Goal: Transaction & Acquisition: Purchase product/service

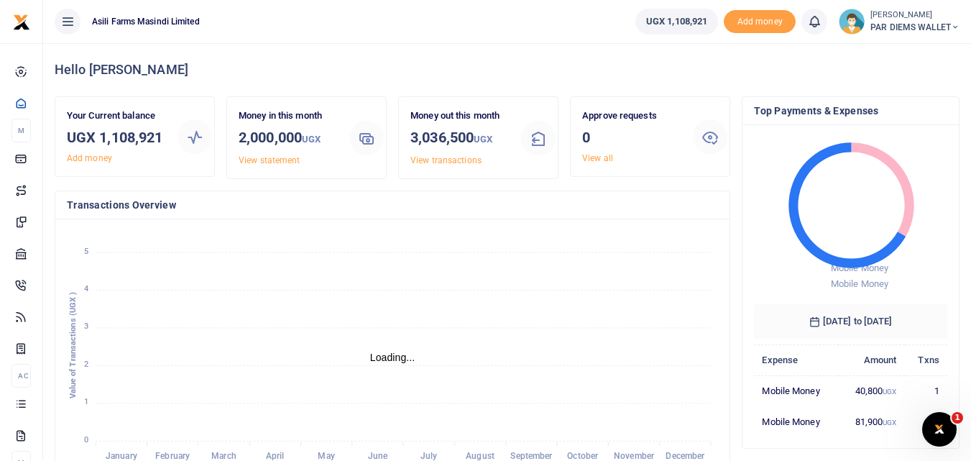
scroll to position [11, 11]
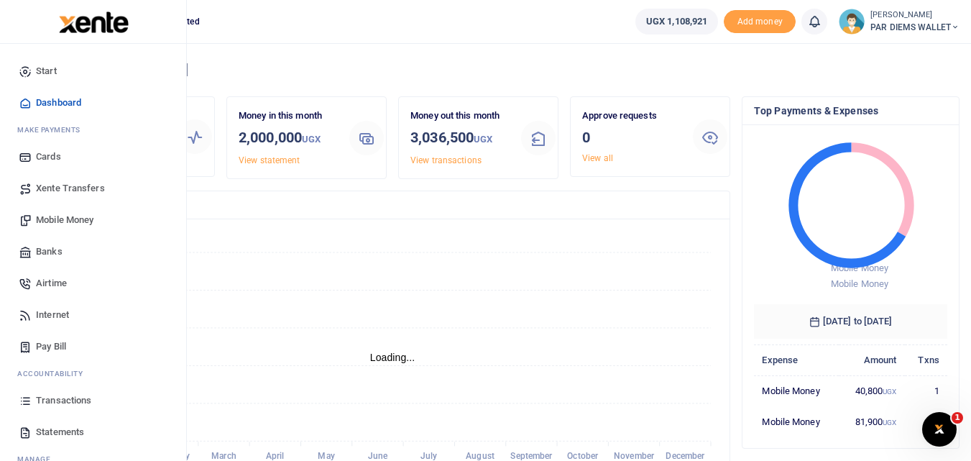
click at [59, 220] on span "Mobile Money" at bounding box center [64, 220] width 57 height 14
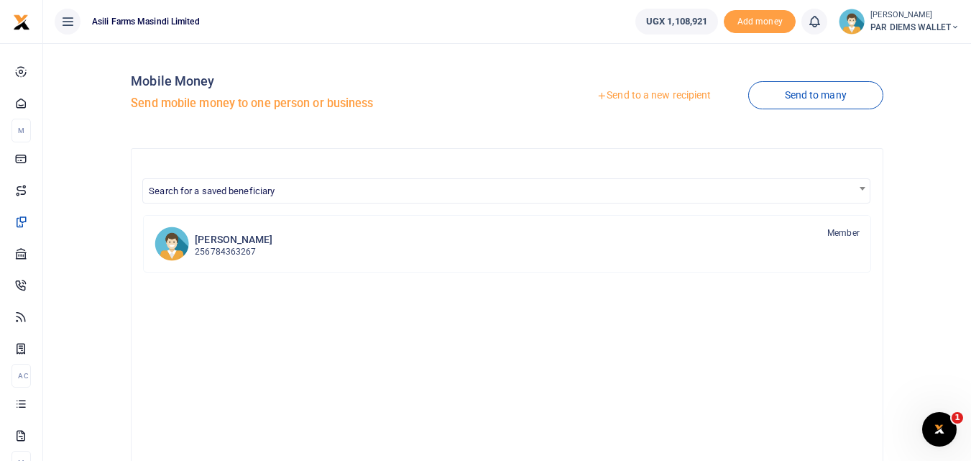
click at [634, 98] on link "Send to a new recipient" at bounding box center [654, 96] width 188 height 26
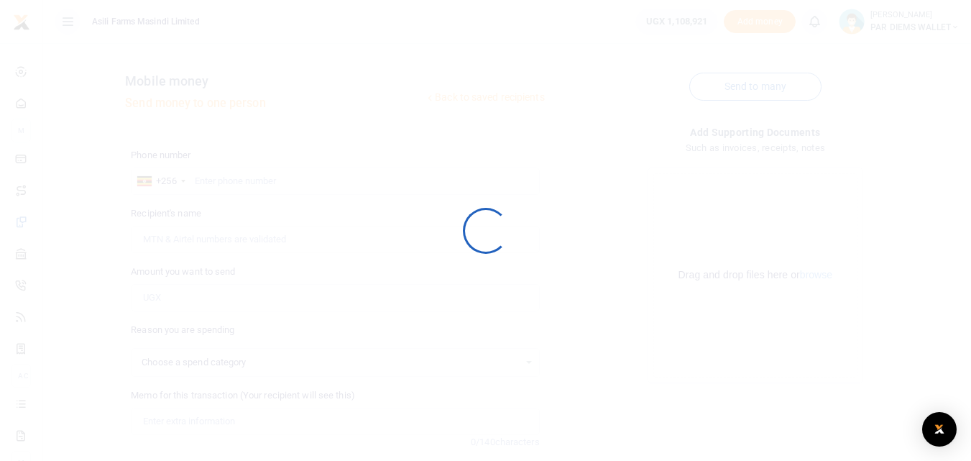
select select
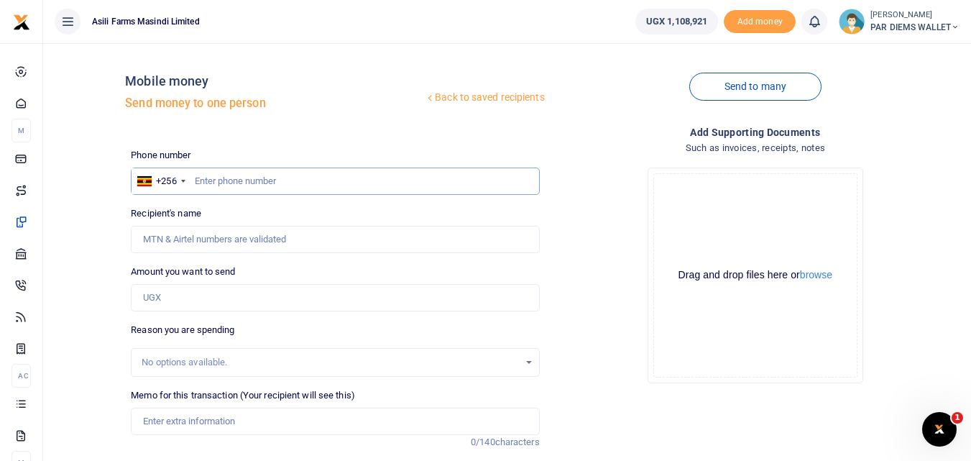
click at [215, 175] on input "text" at bounding box center [335, 180] width 408 height 27
type input "6"
click at [246, 188] on input "77" at bounding box center [335, 180] width 408 height 27
click at [216, 180] on input "77" at bounding box center [335, 180] width 408 height 27
type input "776034135"
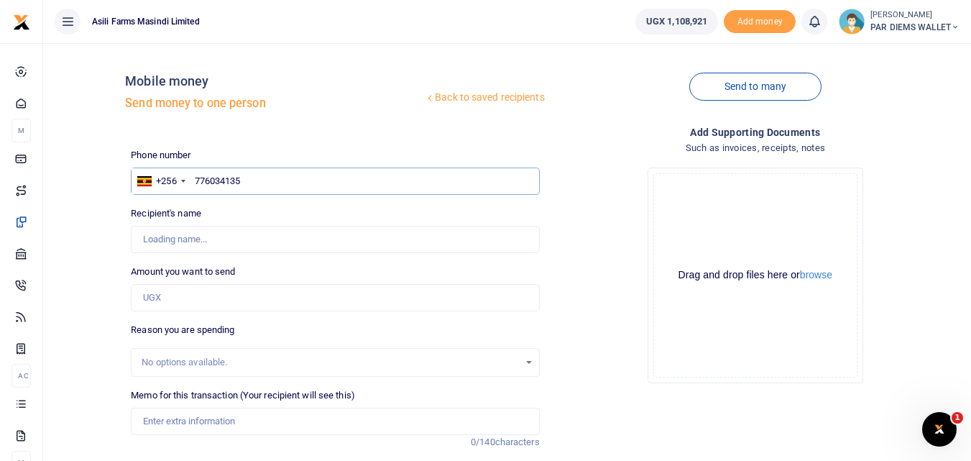
type input "Joseph Oyuru"
type input "776034135"
click at [209, 187] on input "text" at bounding box center [335, 180] width 408 height 27
type input "776034135"
type input "Joseph Oyuru"
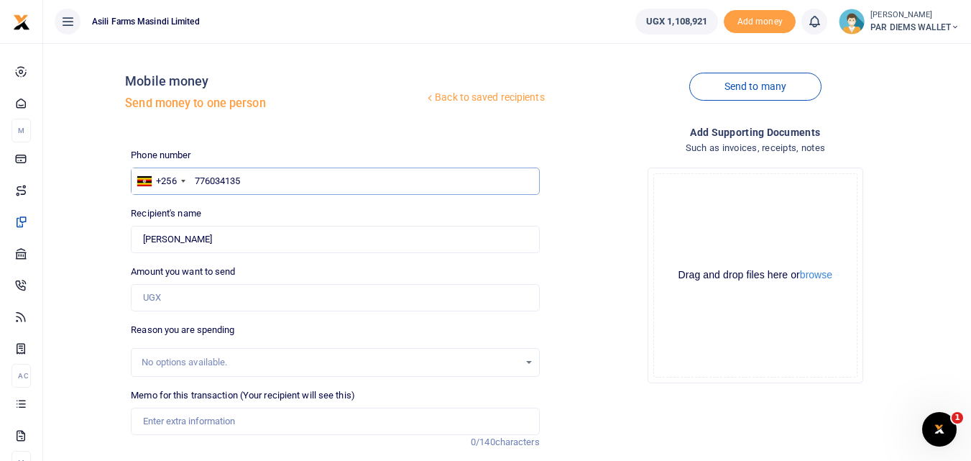
type input "776034135"
click at [180, 287] on input "Amount you want to send" at bounding box center [335, 297] width 408 height 27
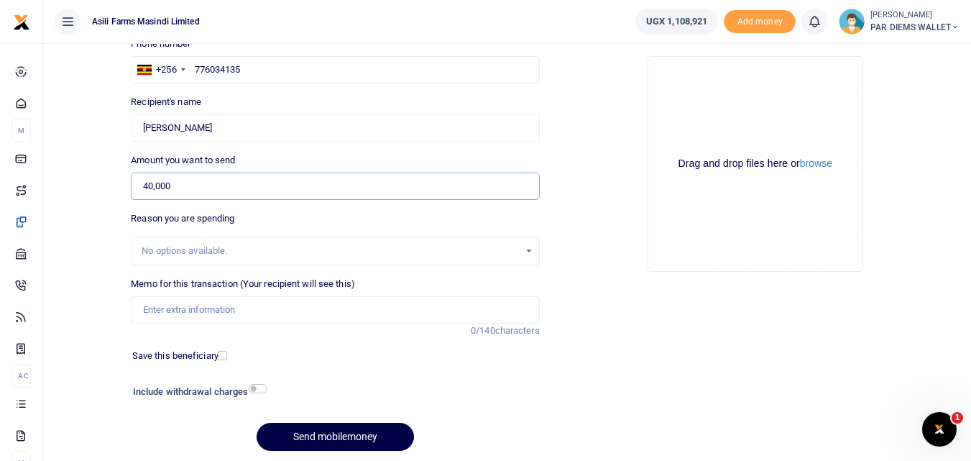
scroll to position [121, 0]
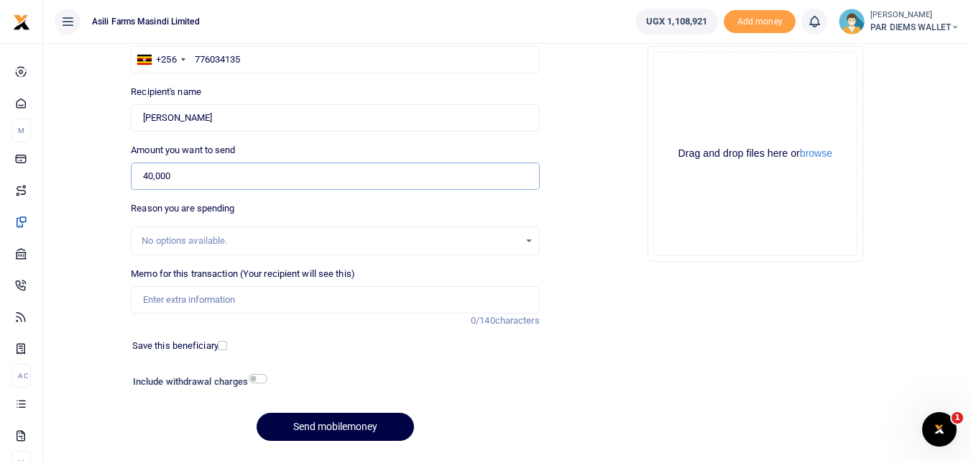
type input "40,000"
click at [175, 304] on input "Memo for this transaction (Your recipient will see this)" at bounding box center [335, 299] width 408 height 27
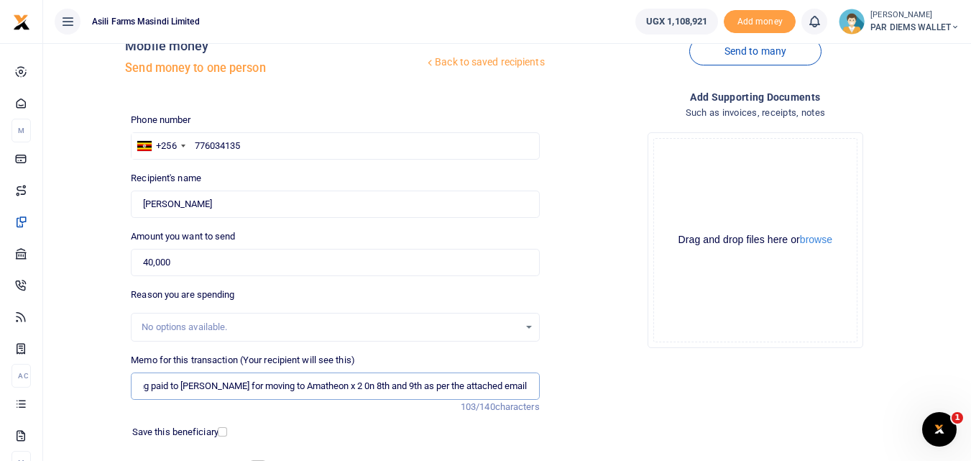
scroll to position [34, 0]
type input "Perdium being paid to [PERSON_NAME] for moving to Amatheon x 2 0n 8th and 9th a…"
click at [711, 167] on div "Drag and drop files here or browse Powered by Uppy" at bounding box center [755, 241] width 204 height 204
click at [688, 157] on div "Drag and drop files here or browse Powered by Uppy" at bounding box center [755, 241] width 204 height 204
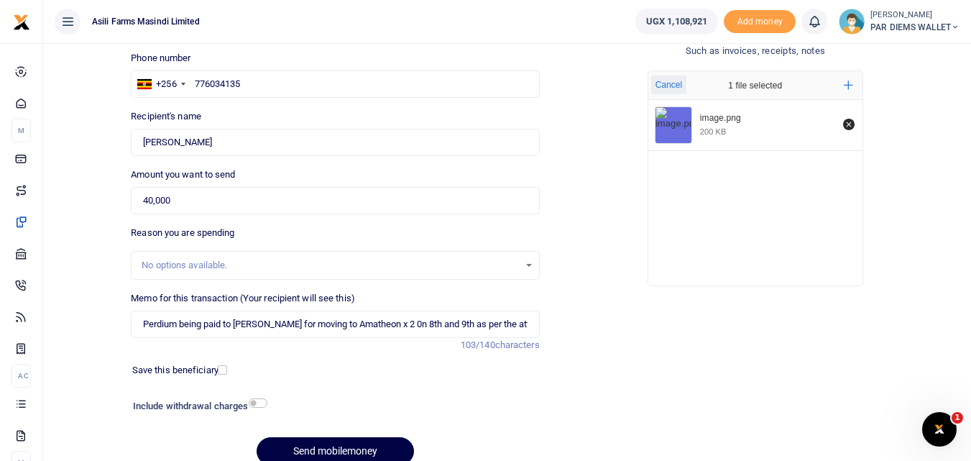
scroll to position [110, 0]
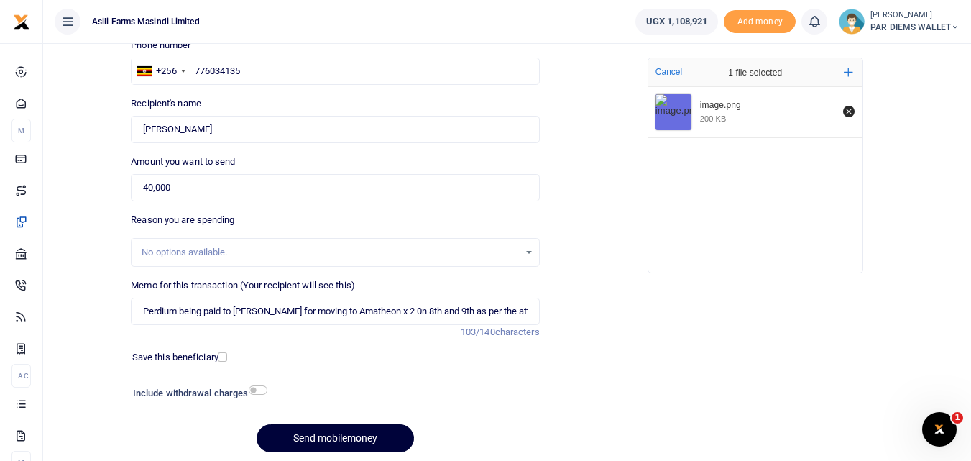
click at [322, 440] on button "Send mobilemoney" at bounding box center [334, 438] width 157 height 28
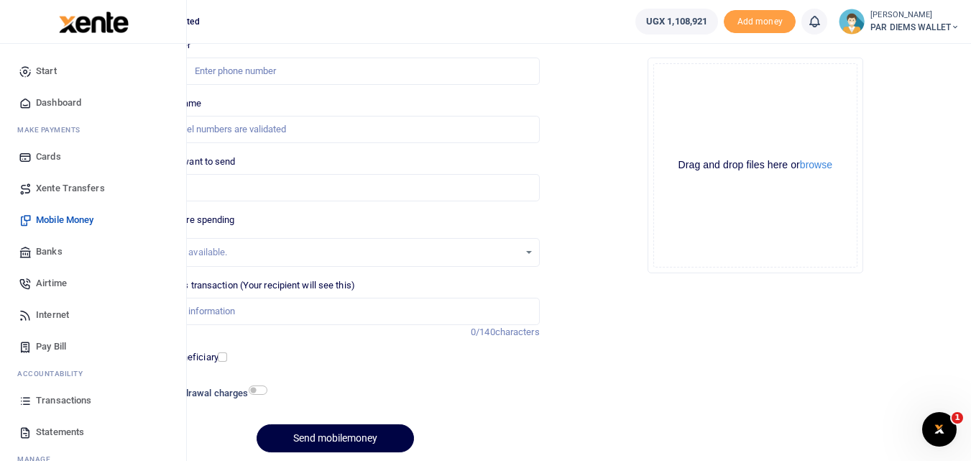
click at [24, 397] on icon at bounding box center [25, 400] width 13 height 13
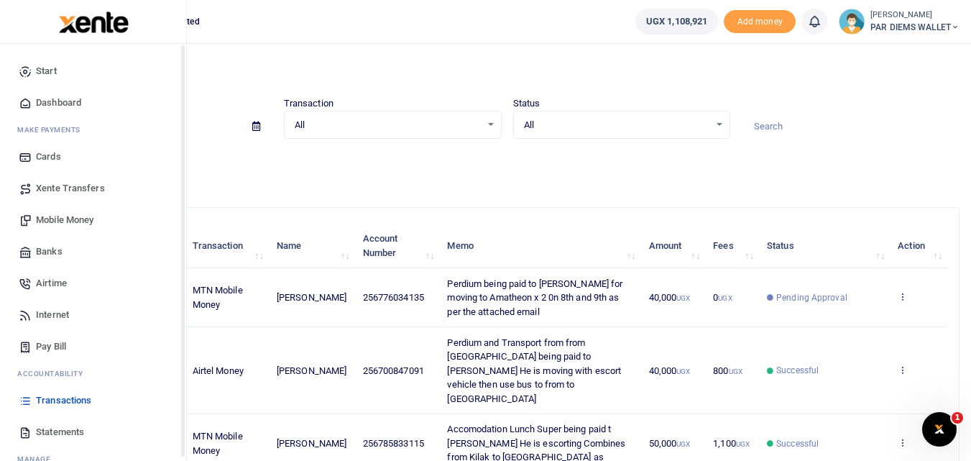
click at [59, 218] on span "Mobile Money" at bounding box center [64, 220] width 57 height 14
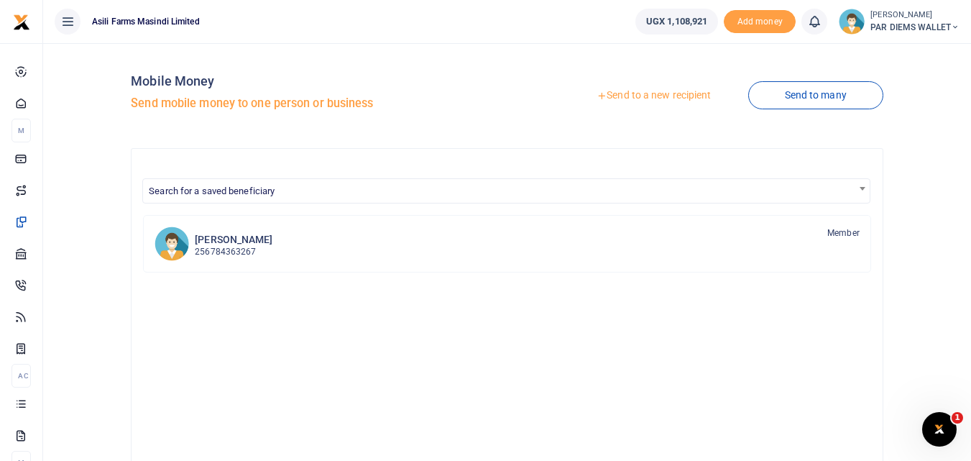
click at [638, 93] on link "Send to a new recipient" at bounding box center [654, 96] width 188 height 26
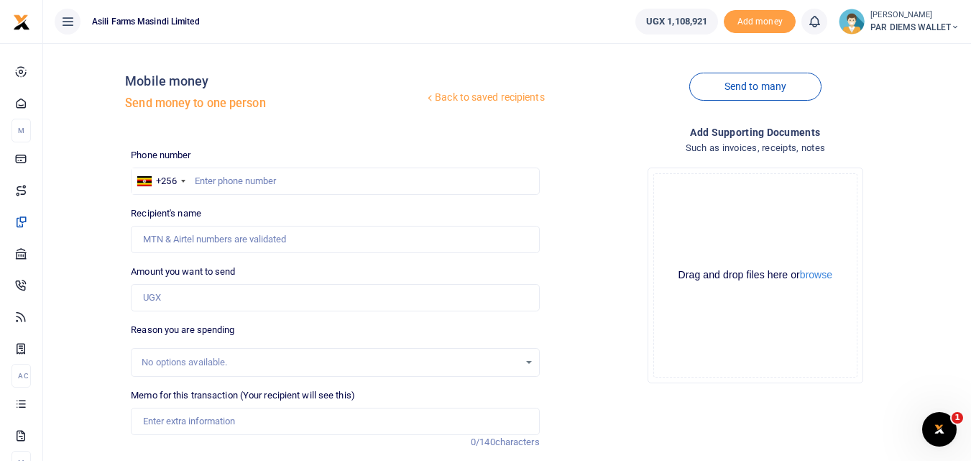
click at [170, 294] on div at bounding box center [485, 230] width 971 height 461
paste input "0777703731"
type input "0777703731"
click at [216, 180] on input "text" at bounding box center [335, 180] width 408 height 27
type input "777703731"
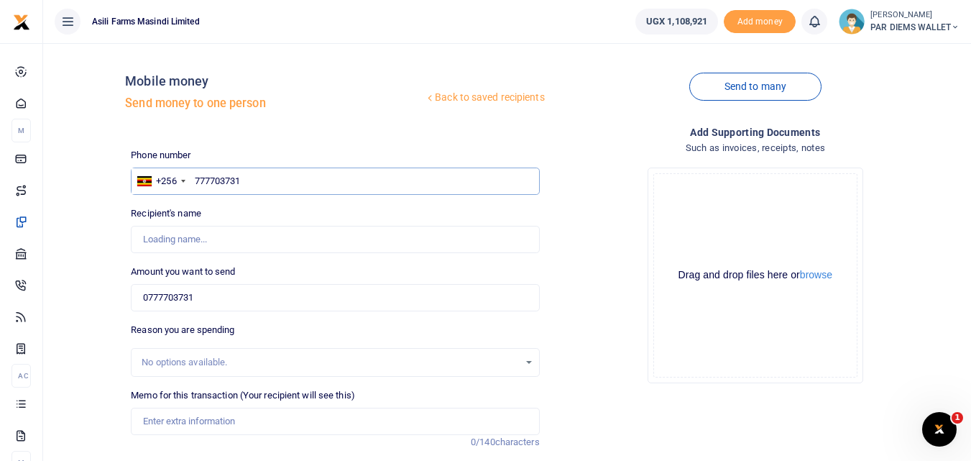
type input "Bulasio Kasudha"
type input "777703731"
click at [218, 289] on input "0777703731" at bounding box center [335, 297] width 408 height 27
type input "0"
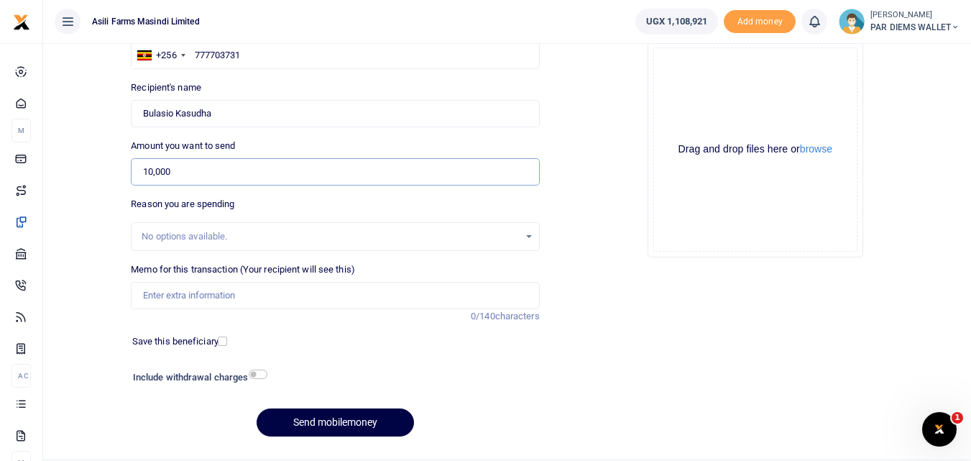
scroll to position [137, 0]
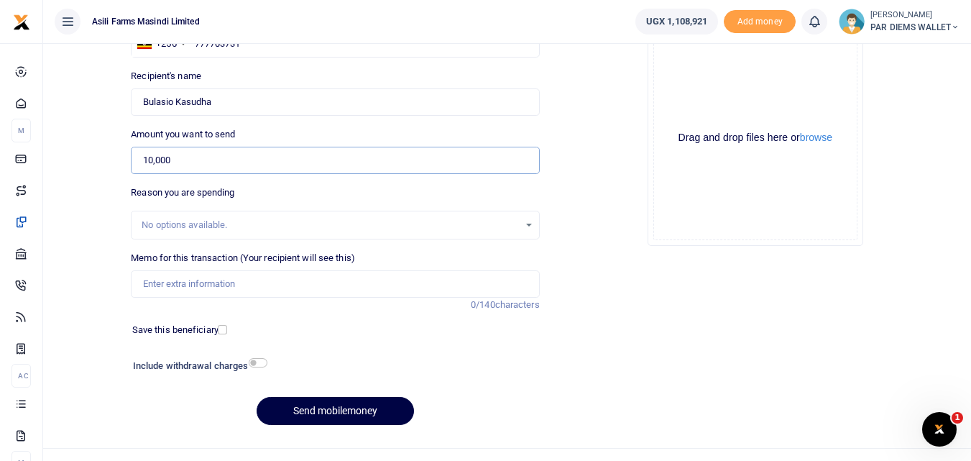
type input "10,000"
click at [179, 284] on input "Memo for this transaction (Your recipient will see this)" at bounding box center [335, 283] width 408 height 27
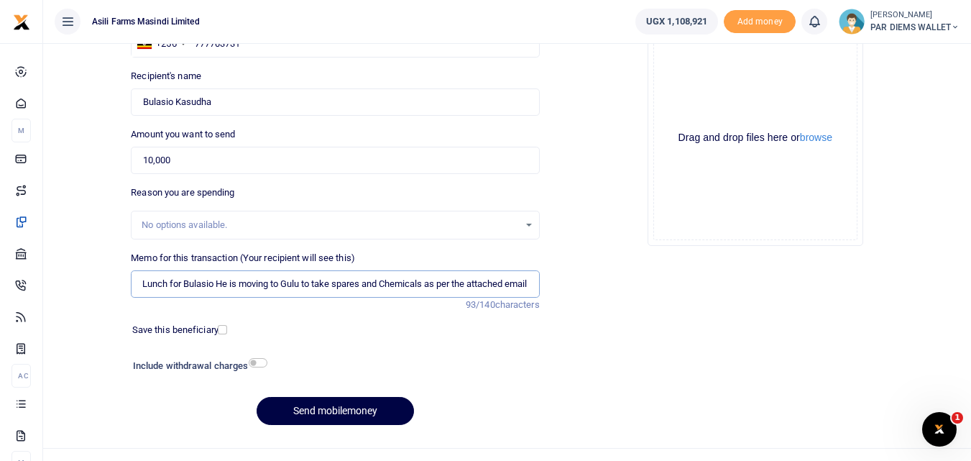
scroll to position [0, 11]
type input "Lunch for Bulasio He is moving to Gulu to take spares and Chemicals as per the …"
click at [686, 76] on div "Drag and drop files here or browse Powered by Uppy" at bounding box center [755, 138] width 204 height 204
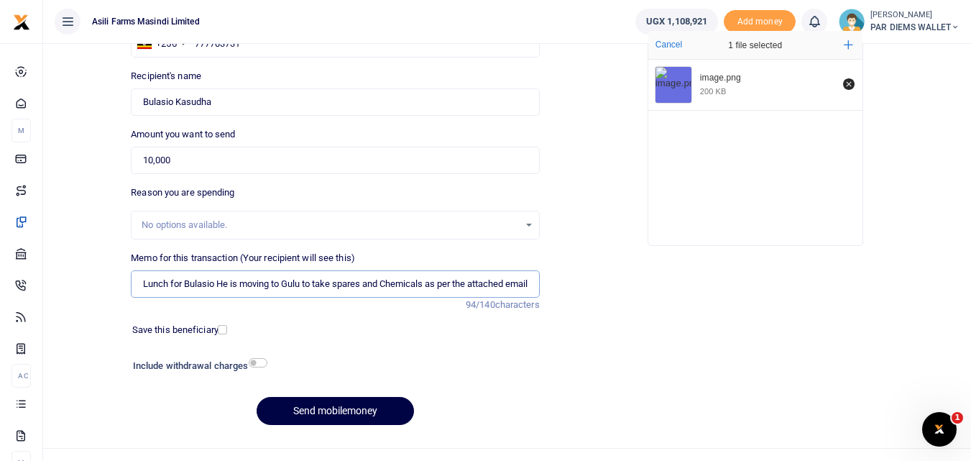
click at [367, 288] on input "Lunch for Bulasio He is moving to Gulu to take spares and Chemicals as per the …" at bounding box center [335, 283] width 408 height 27
click at [424, 282] on input "Lunch for Bulasio He is moving to Gulu to take spares and Chemicals as per the …" at bounding box center [335, 283] width 408 height 27
click at [474, 285] on input "Lunch for Bulasio He is moving to Gulu to take spares and Chemicals as per the …" at bounding box center [335, 283] width 408 height 27
click at [516, 284] on input "Lunch for Bulasio He is moving to Gulu to take spares and Chemicals as per the …" at bounding box center [335, 283] width 408 height 27
click at [330, 406] on button "Send mobilemoney" at bounding box center [334, 411] width 157 height 28
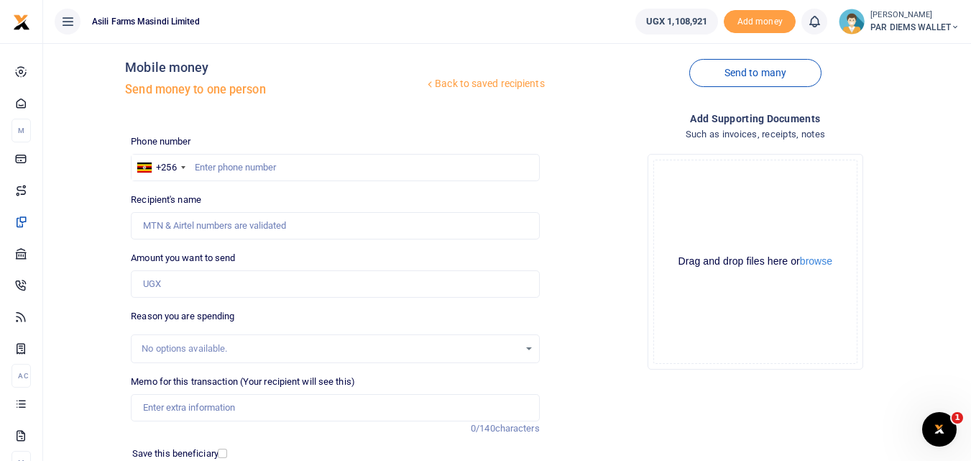
scroll to position [9, 0]
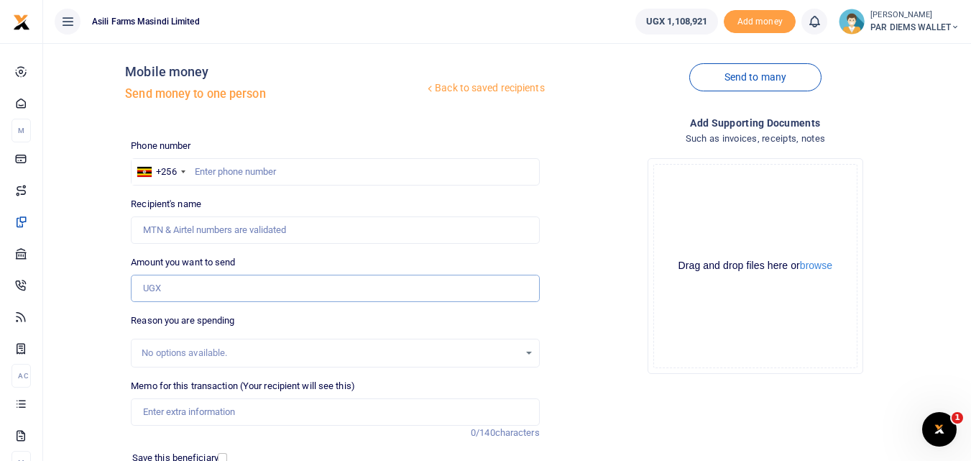
click at [170, 292] on input "Amount you want to send" at bounding box center [335, 287] width 408 height 27
paste input "0772583248"
type input "0772583248"
click at [232, 172] on input "text" at bounding box center [335, 171] width 408 height 27
type input "772"
